Goal: Task Accomplishment & Management: Use online tool/utility

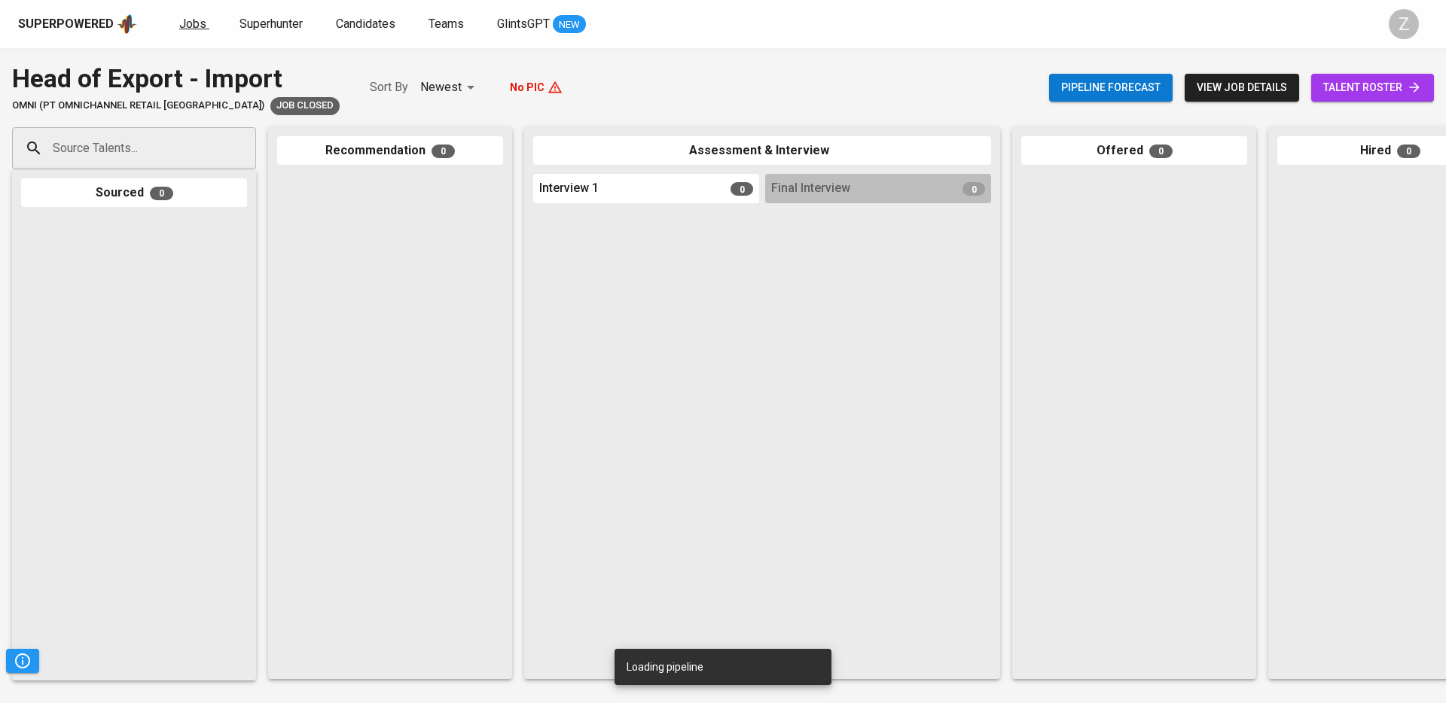
click at [179, 32] on link "Jobs" at bounding box center [194, 24] width 30 height 19
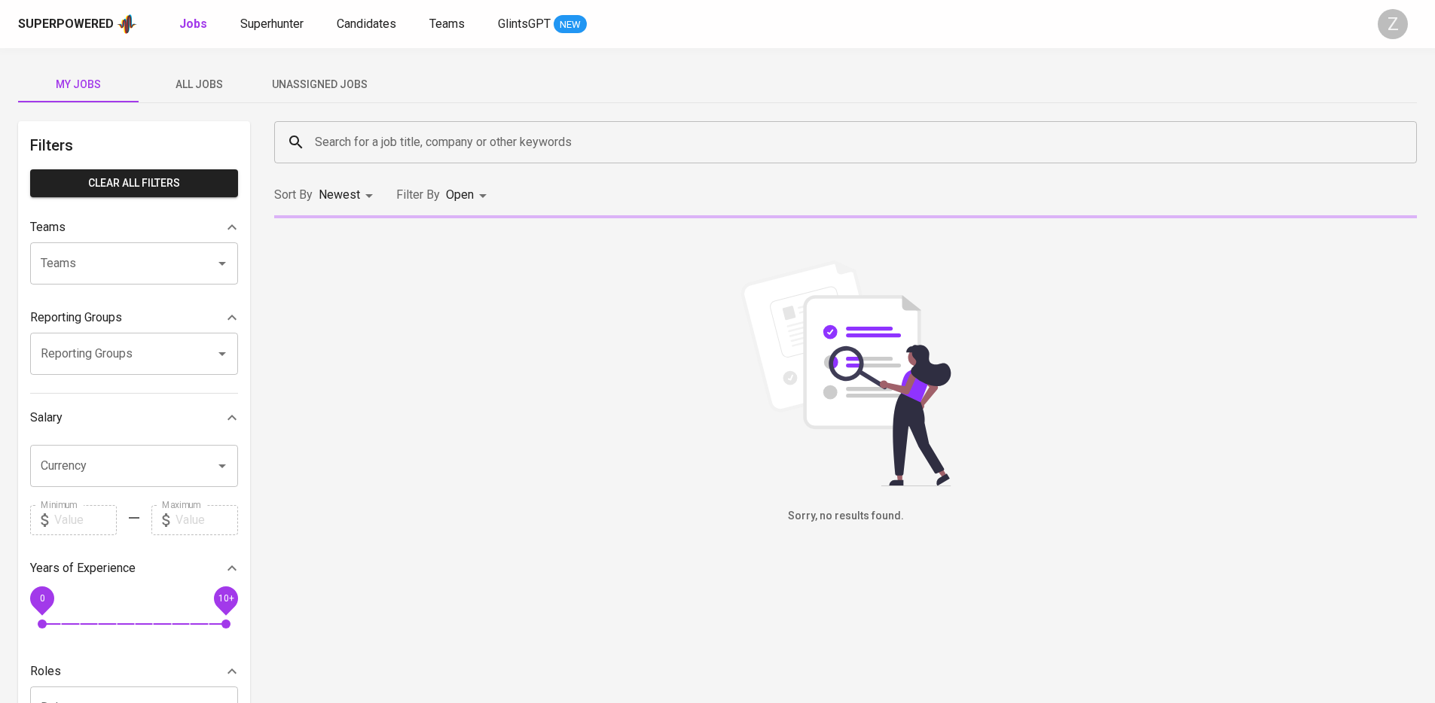
click at [290, 84] on span "Unassigned Jobs" at bounding box center [319, 84] width 102 height 19
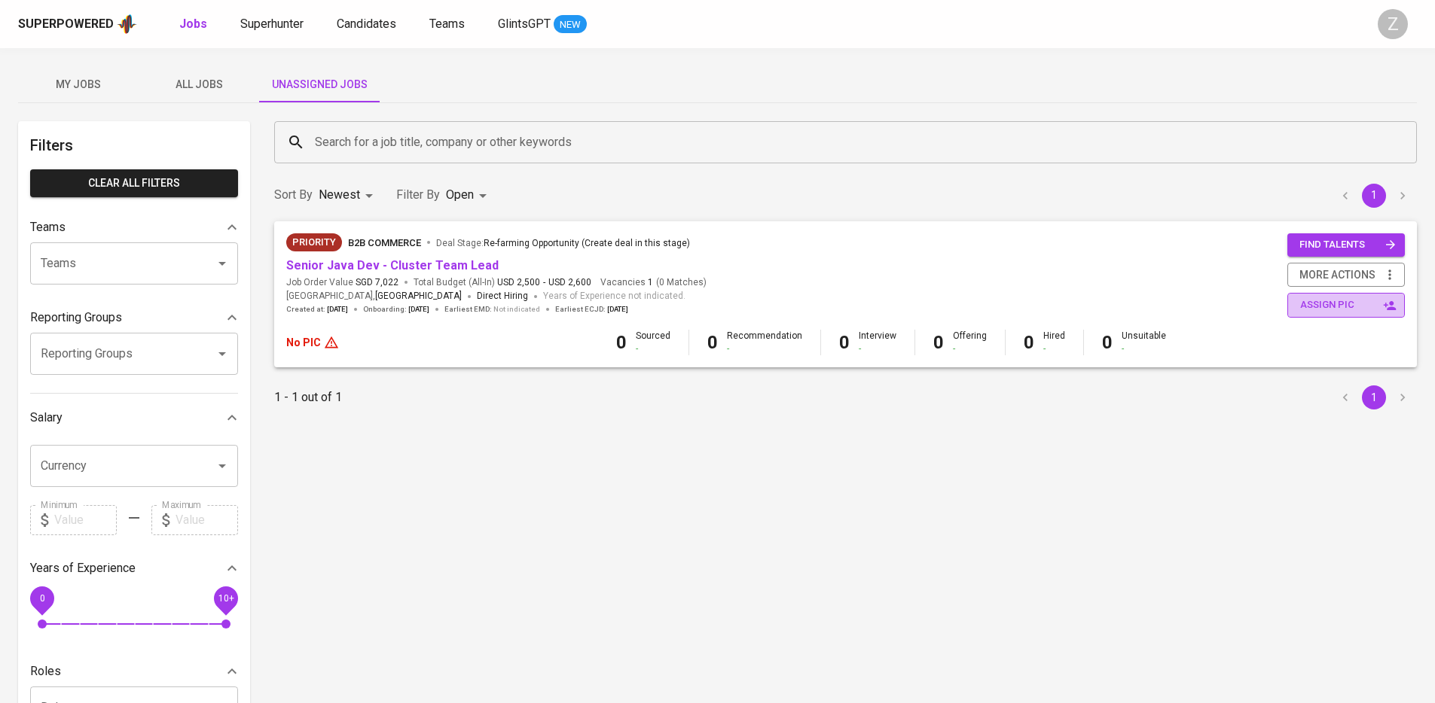
click at [1339, 307] on span "assign pic" at bounding box center [1347, 305] width 95 height 17
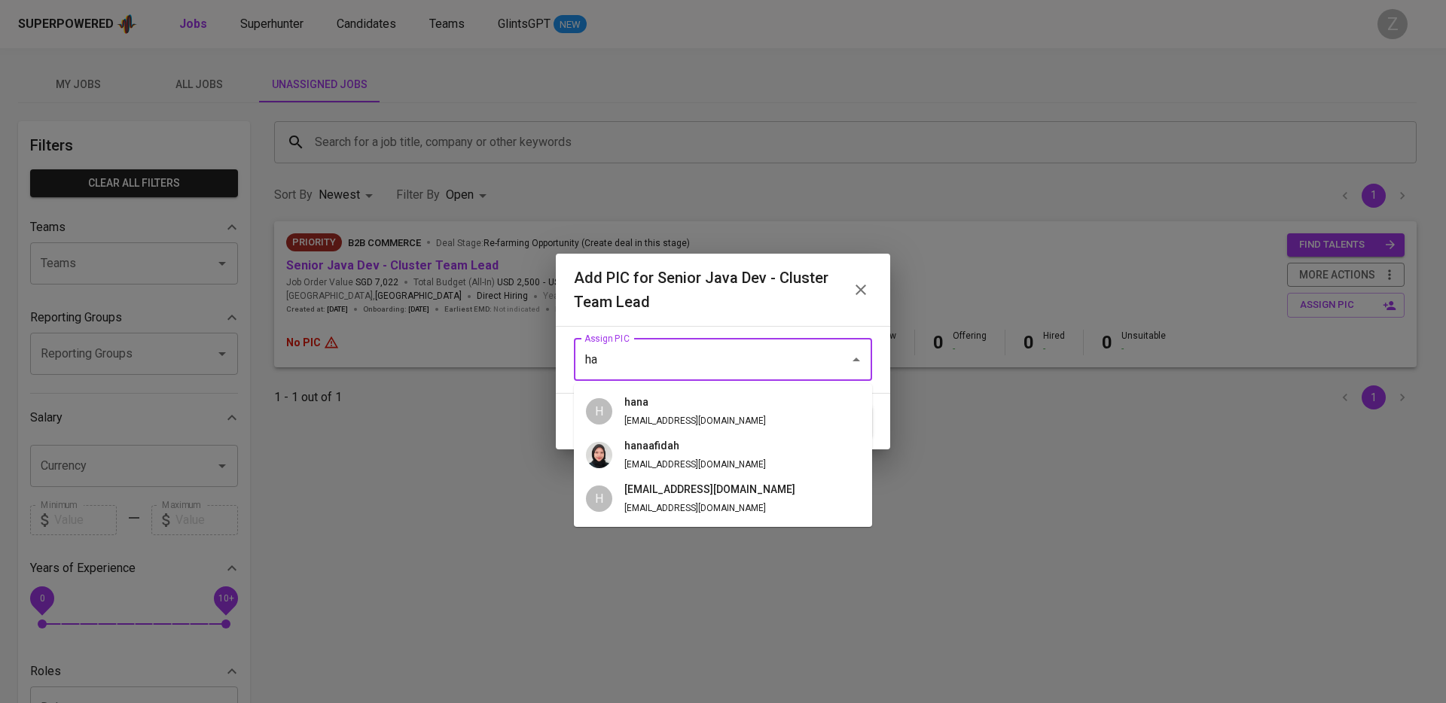
type input "h"
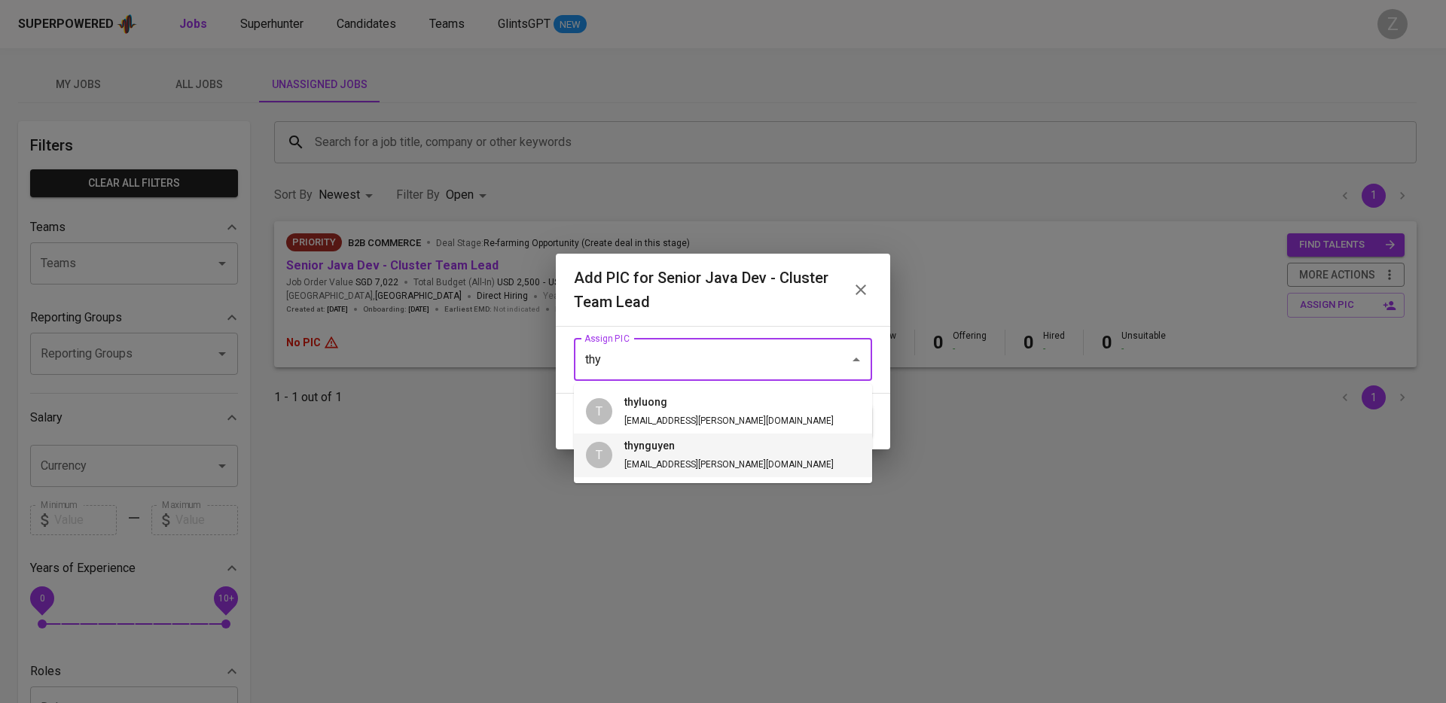
click at [654, 457] on span "thynguyen [EMAIL_ADDRESS][PERSON_NAME][DOMAIN_NAME]" at bounding box center [728, 455] width 233 height 35
type input "thynguyen"
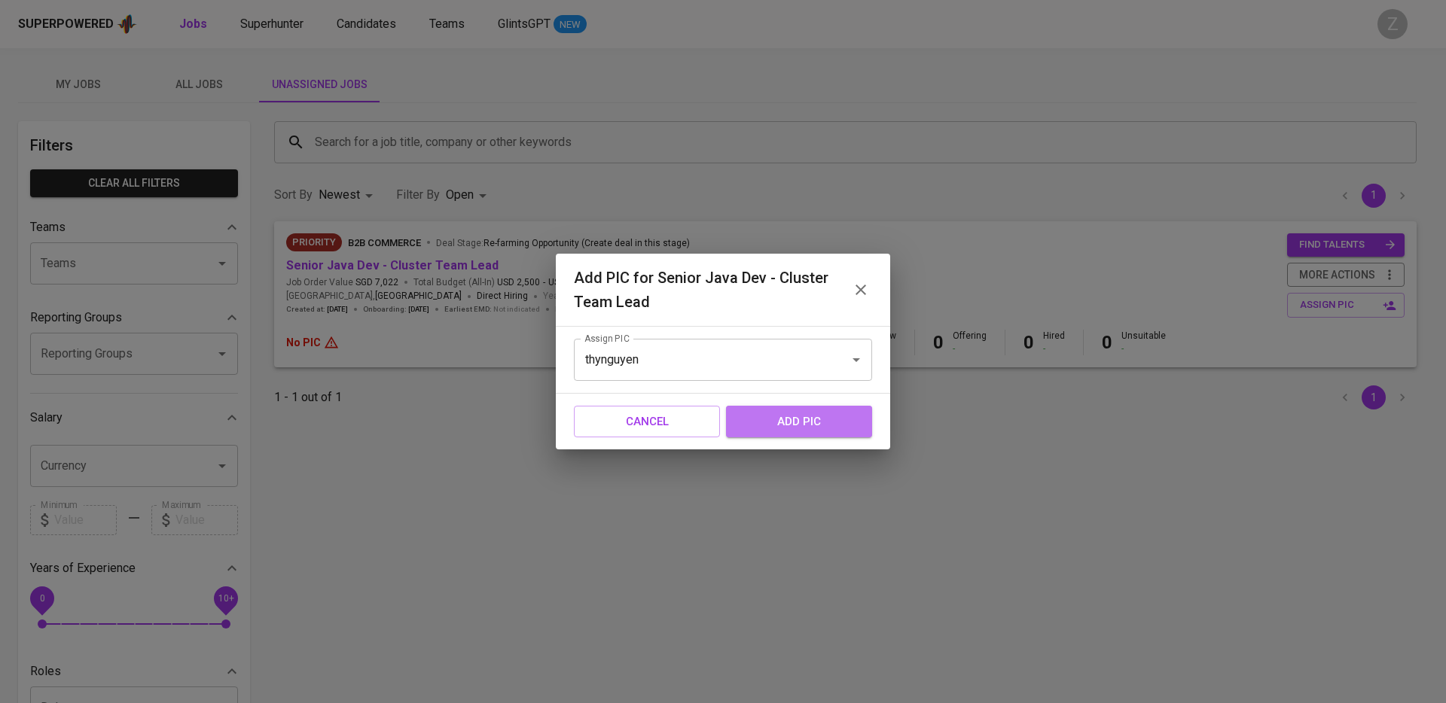
click at [789, 425] on span "add pic" at bounding box center [798, 422] width 113 height 20
